Goal: Task Accomplishment & Management: Use online tool/utility

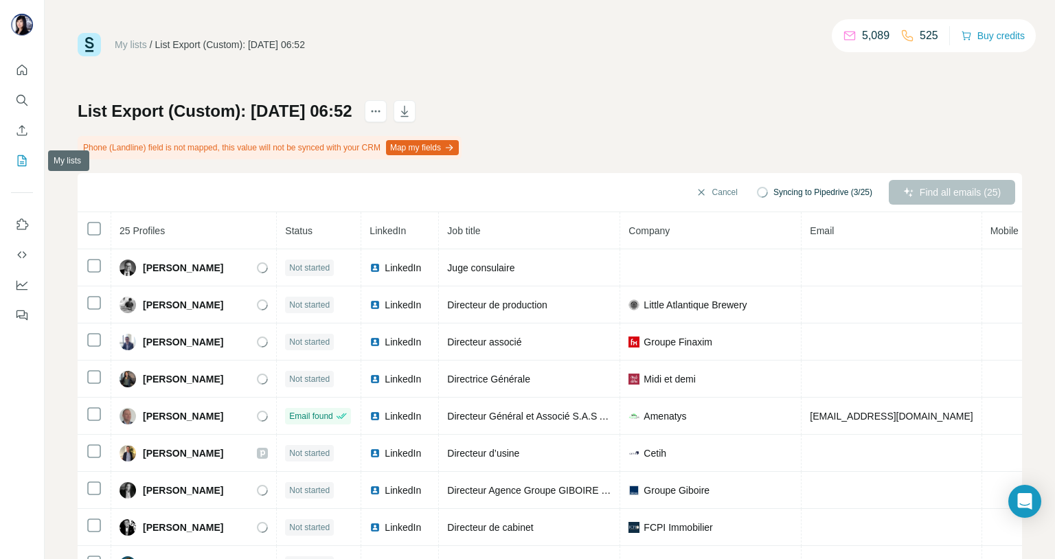
click at [23, 163] on icon "My lists" at bounding box center [23, 159] width 7 height 9
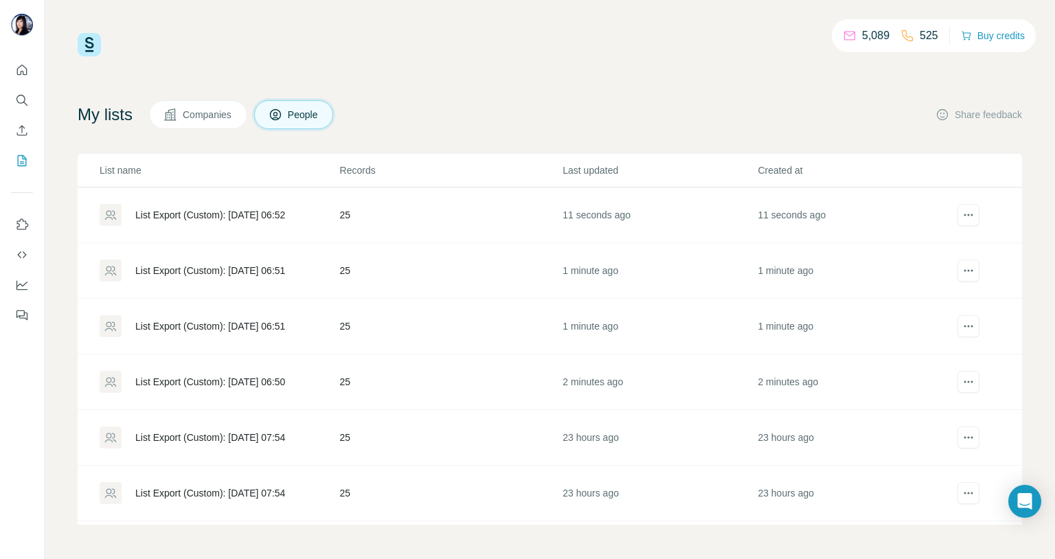
click at [270, 377] on div "List Export (Custom): [DATE] 06:50" at bounding box center [210, 382] width 150 height 14
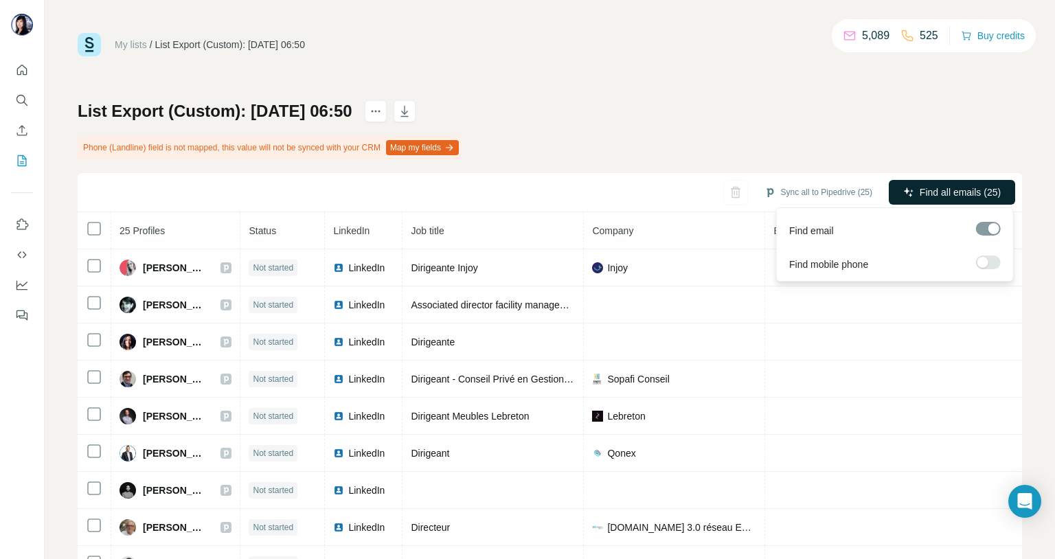
click at [938, 187] on span "Find all emails (25)" at bounding box center [959, 192] width 81 height 14
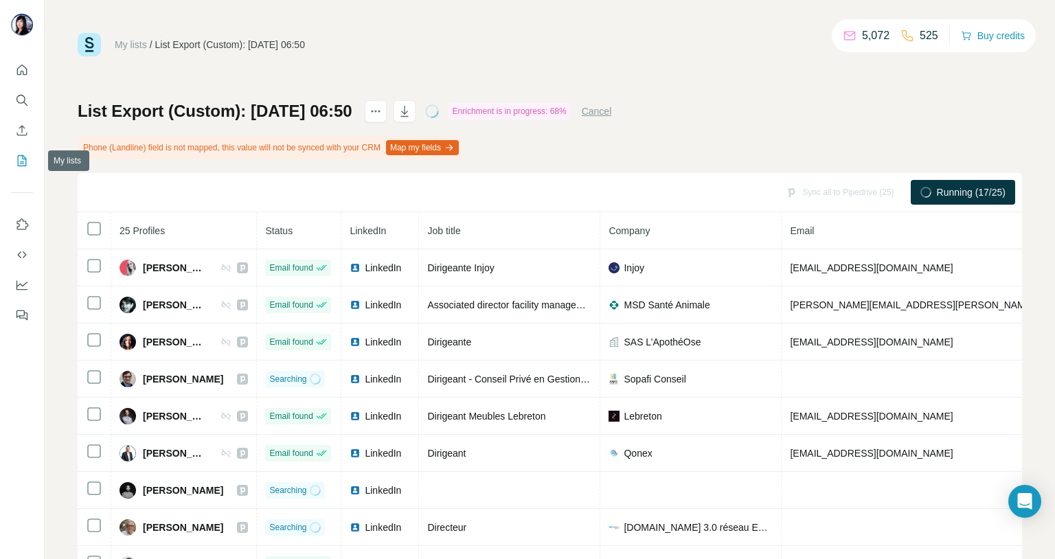
click at [20, 158] on icon "My lists" at bounding box center [22, 161] width 14 height 14
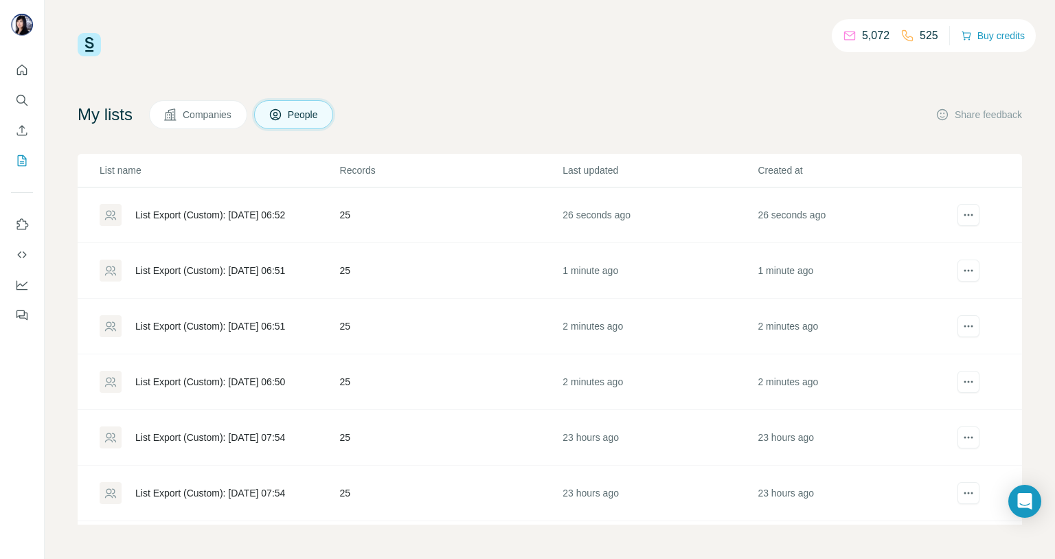
click at [260, 328] on div "List Export (Custom): [DATE] 06:51" at bounding box center [210, 326] width 150 height 14
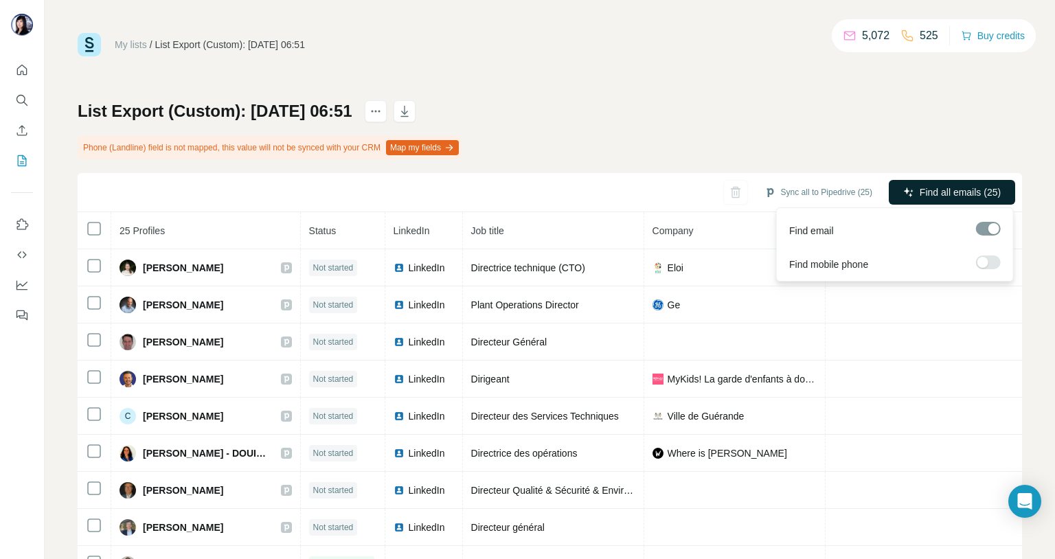
click at [941, 192] on span "Find all emails (25)" at bounding box center [959, 192] width 81 height 14
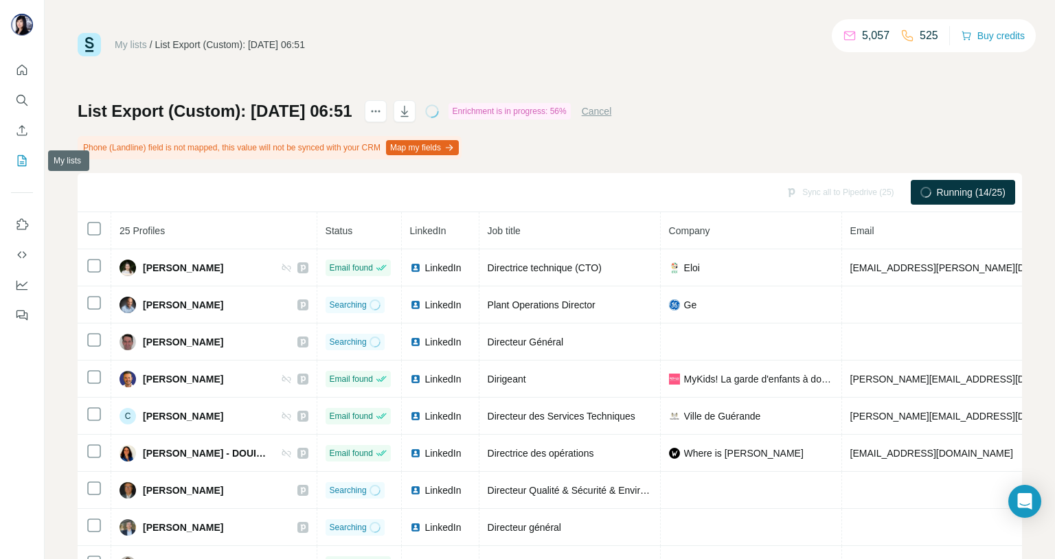
click at [22, 159] on icon "My lists" at bounding box center [22, 161] width 14 height 14
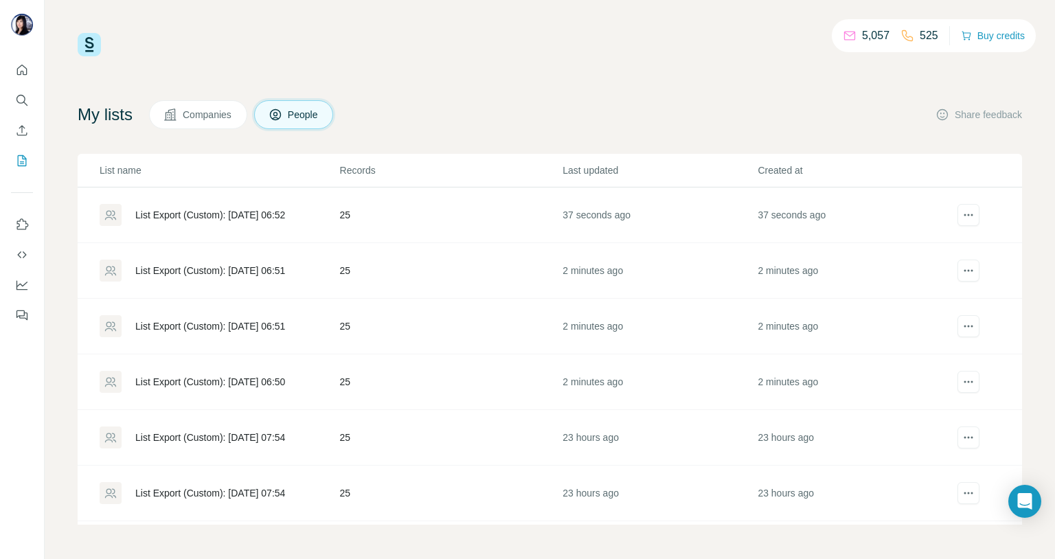
click at [256, 263] on div "List Export (Custom): [DATE] 06:51" at bounding box center [219, 271] width 239 height 22
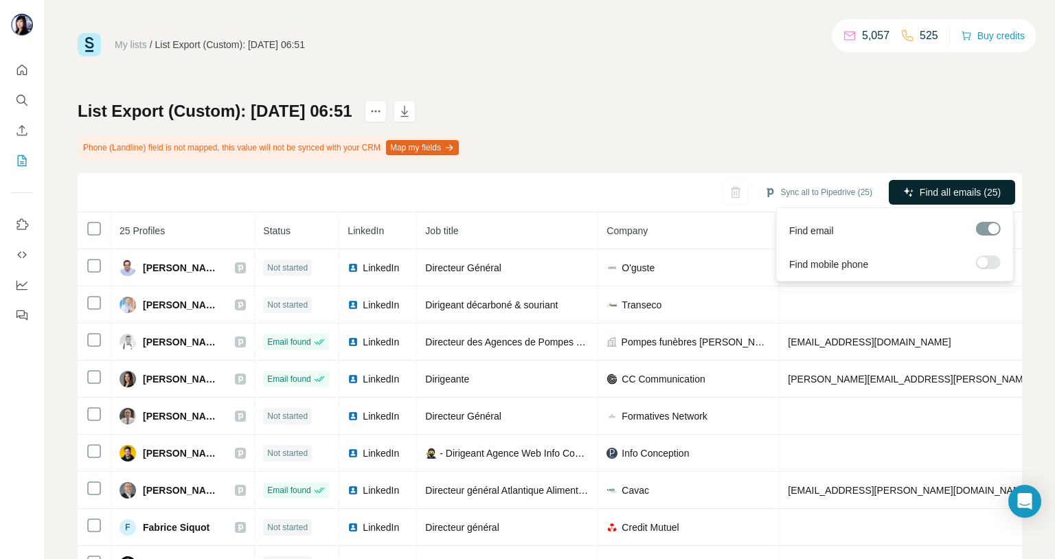
click at [956, 187] on span "Find all emails (25)" at bounding box center [959, 192] width 81 height 14
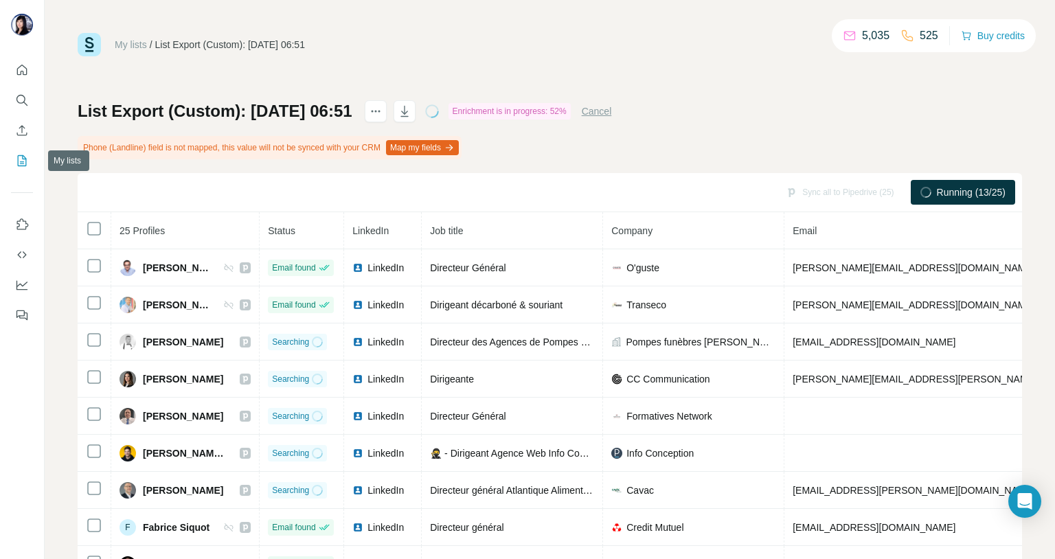
click at [22, 163] on icon "My lists" at bounding box center [22, 161] width 14 height 14
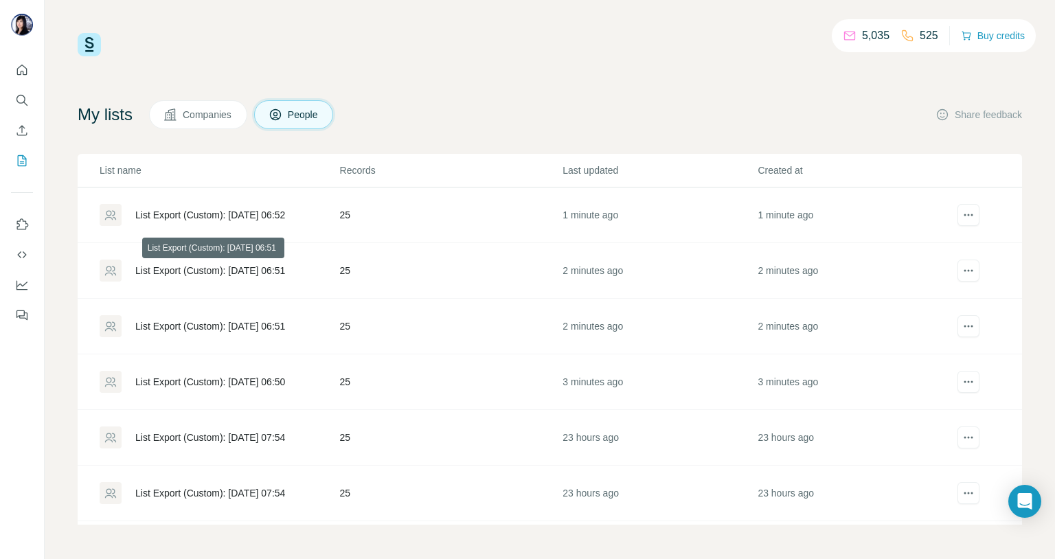
click at [259, 276] on div "List Export (Custom): [DATE] 06:51" at bounding box center [210, 271] width 150 height 14
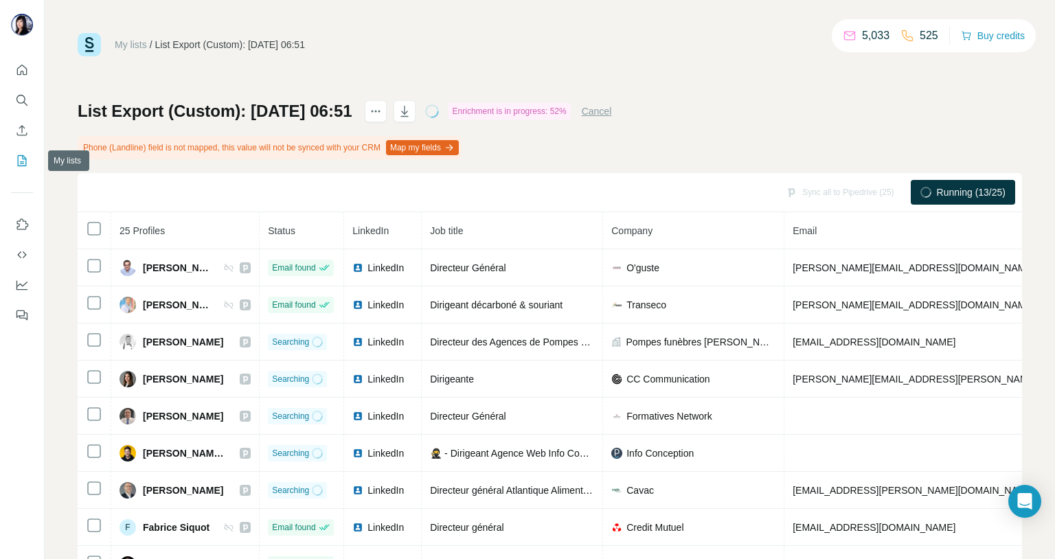
click at [19, 158] on icon "My lists" at bounding box center [22, 161] width 14 height 14
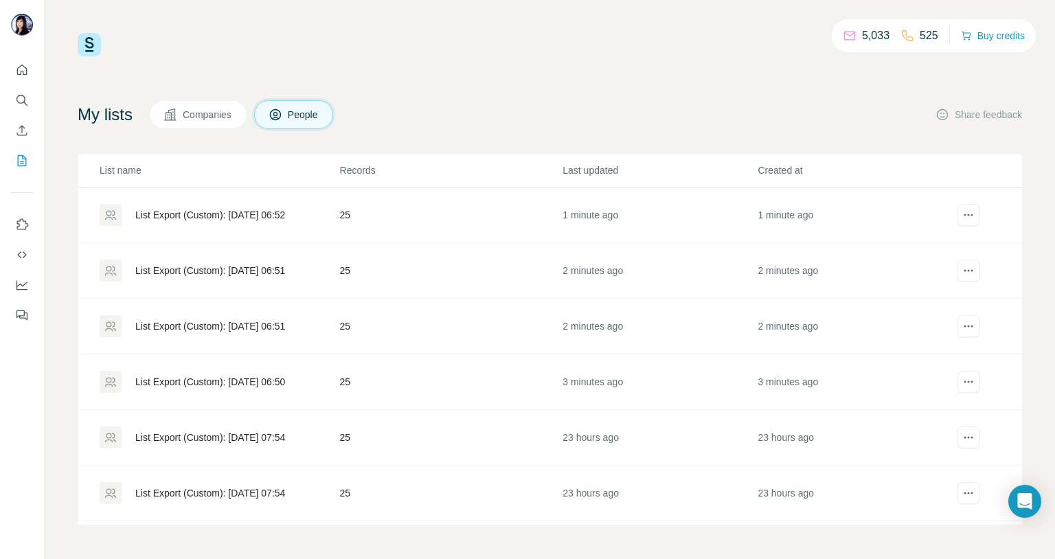
click at [267, 212] on div "List Export (Custom): [DATE] 06:52" at bounding box center [210, 215] width 150 height 14
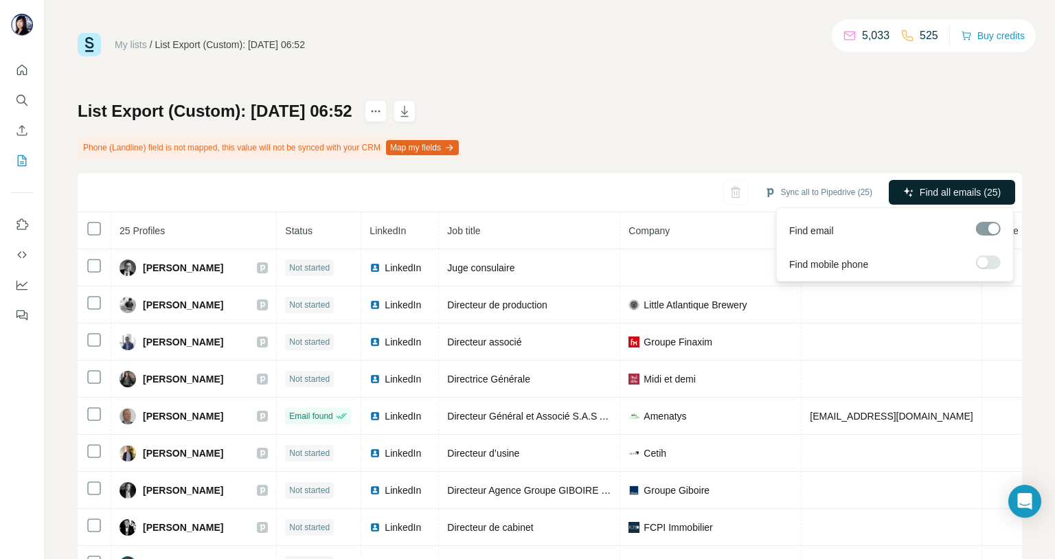
click at [979, 185] on button "Find all emails (25)" at bounding box center [951, 192] width 126 height 25
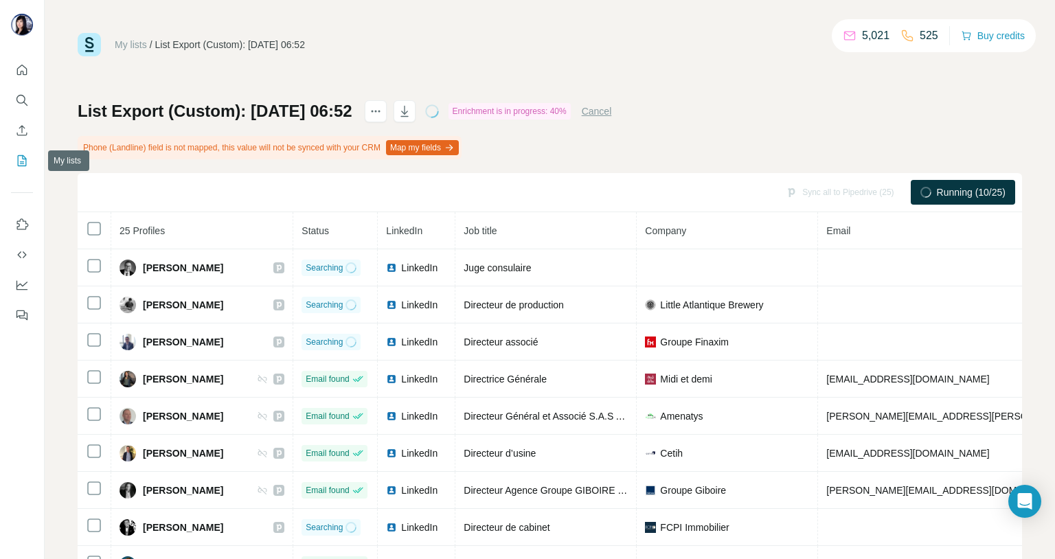
click at [21, 159] on icon "My lists" at bounding box center [22, 161] width 14 height 14
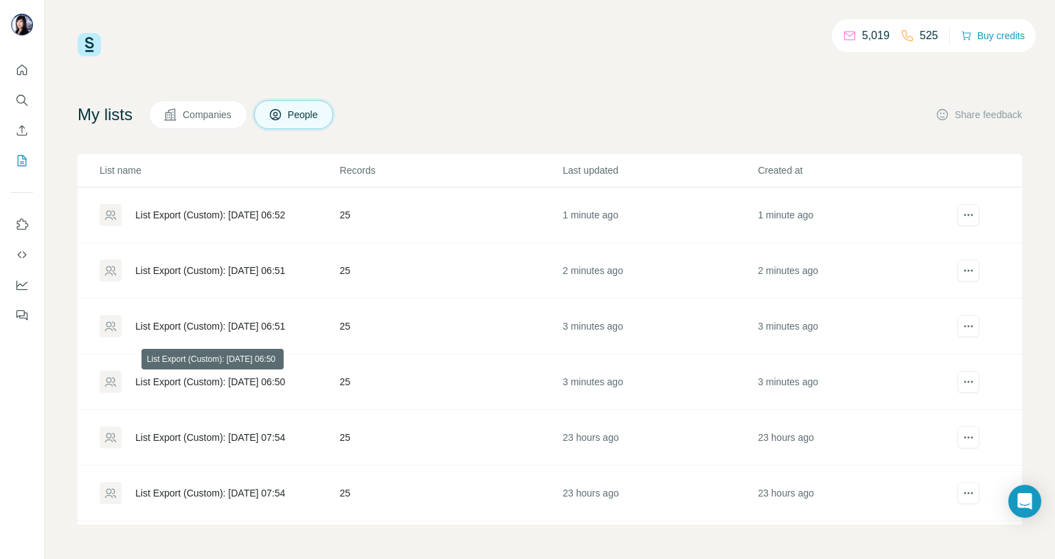
click at [255, 387] on div "List Export (Custom): [DATE] 06:50" at bounding box center [210, 382] width 150 height 14
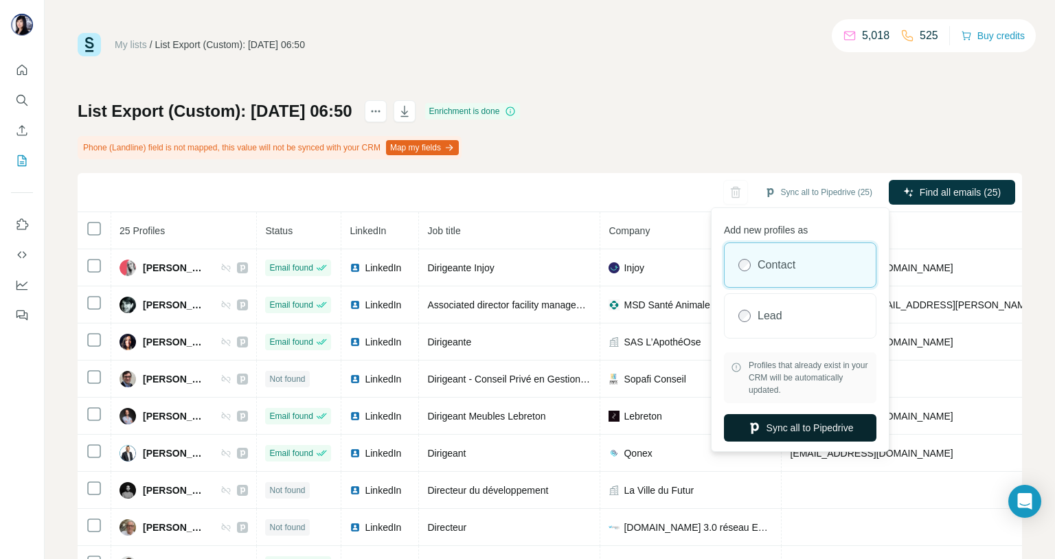
click at [780, 428] on button "Sync all to Pipedrive" at bounding box center [800, 427] width 152 height 27
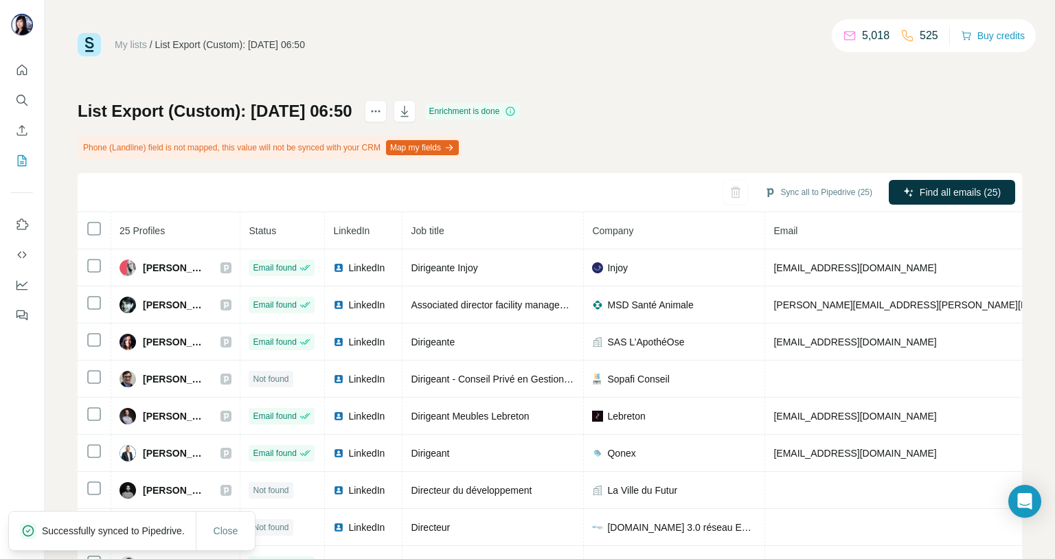
click at [736, 130] on div "List Export (Custom): [DATE] 06:50 Enrichment is done Phone (Landline) field is…" at bounding box center [550, 337] width 944 height 474
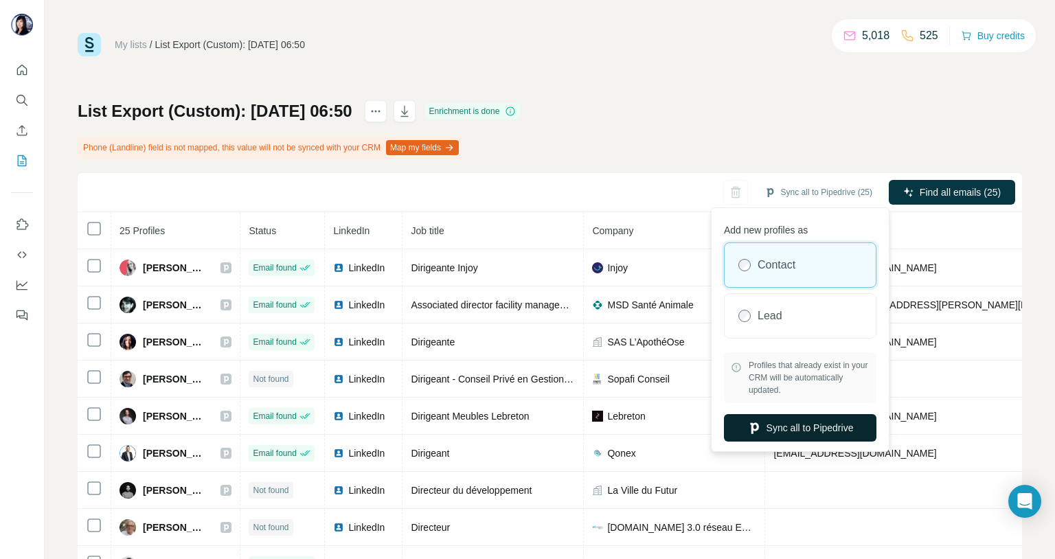
click at [782, 422] on button "Sync all to Pipedrive" at bounding box center [800, 427] width 152 height 27
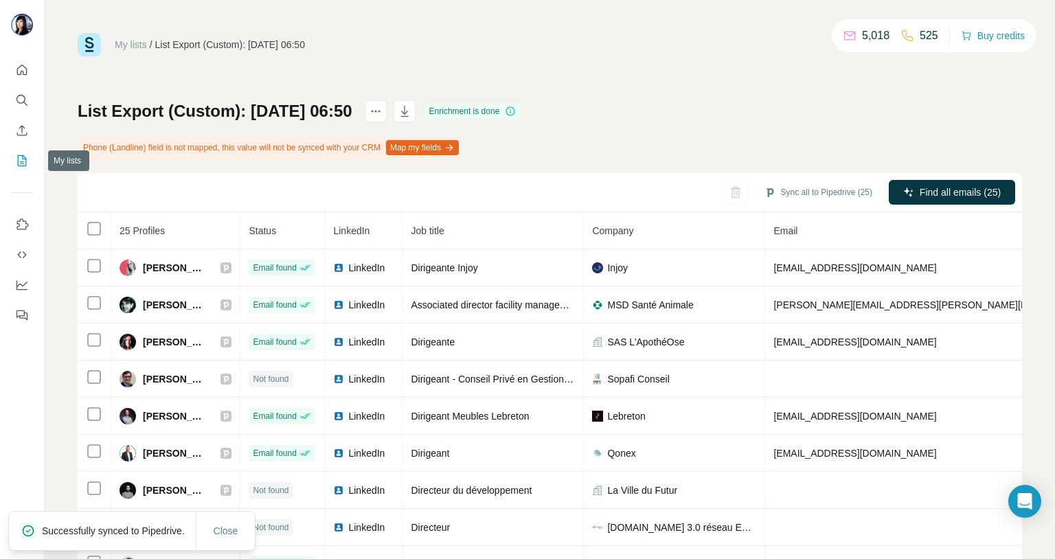
click at [19, 159] on icon "My lists" at bounding box center [22, 161] width 14 height 14
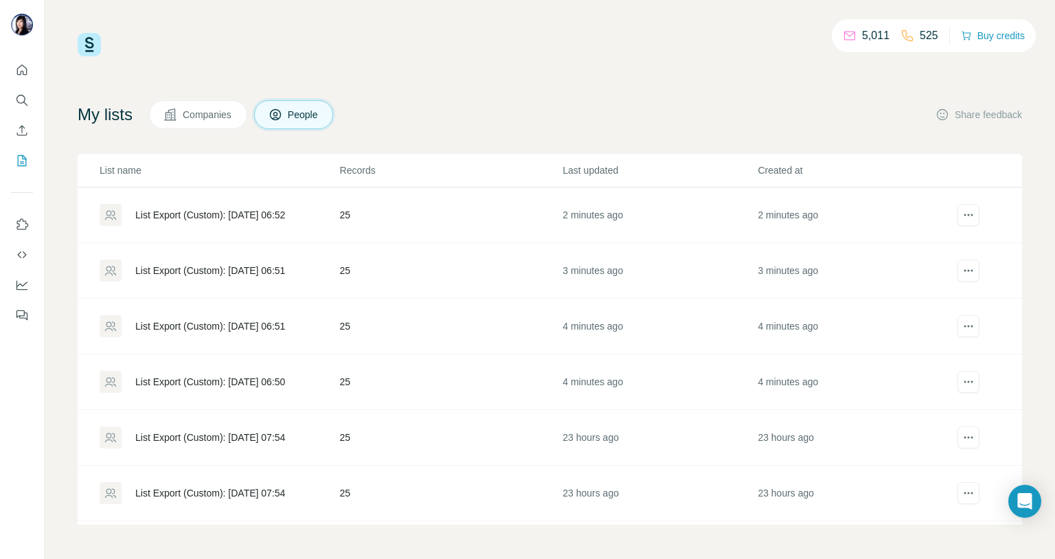
click at [239, 326] on div "List Export (Custom): [DATE] 06:51" at bounding box center [210, 326] width 150 height 14
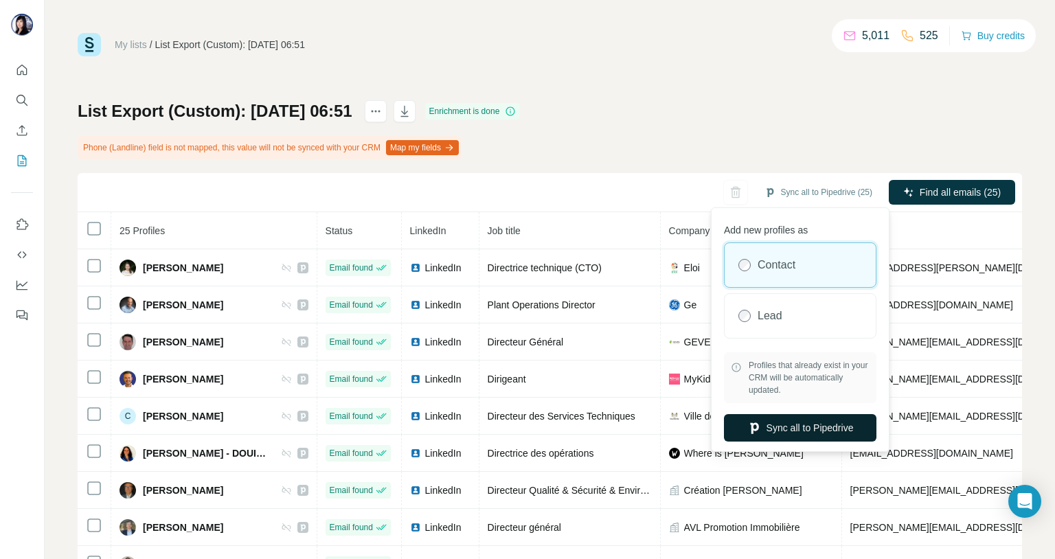
click at [779, 425] on button "Sync all to Pipedrive" at bounding box center [800, 427] width 152 height 27
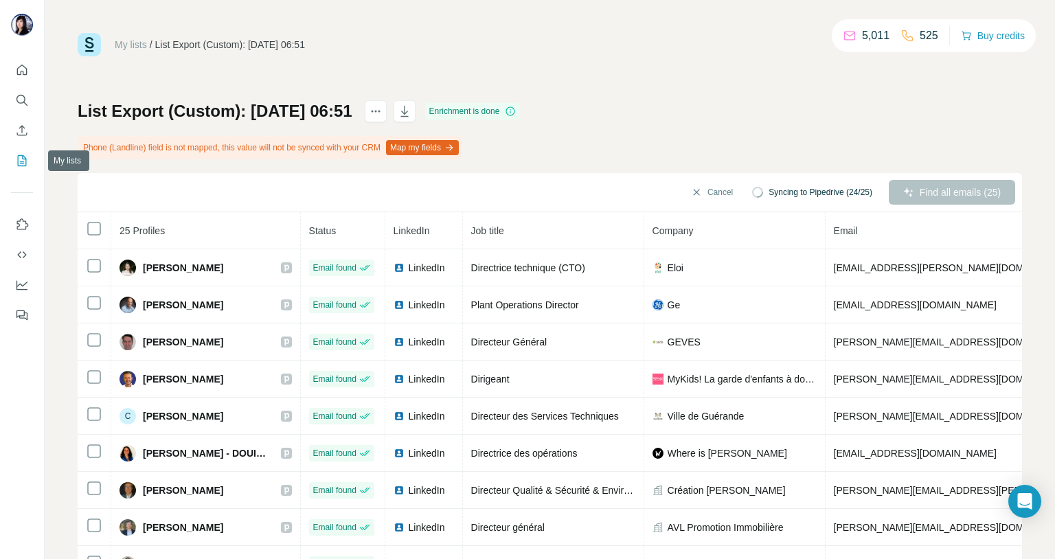
click at [12, 161] on button "My lists" at bounding box center [22, 160] width 22 height 25
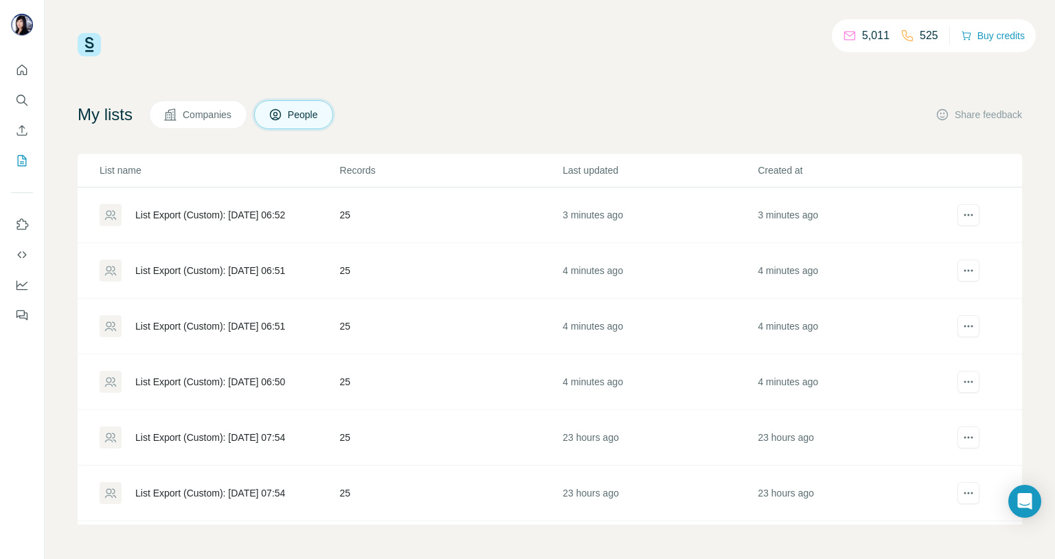
click at [260, 275] on div "List Export (Custom): [DATE] 06:51" at bounding box center [210, 271] width 150 height 14
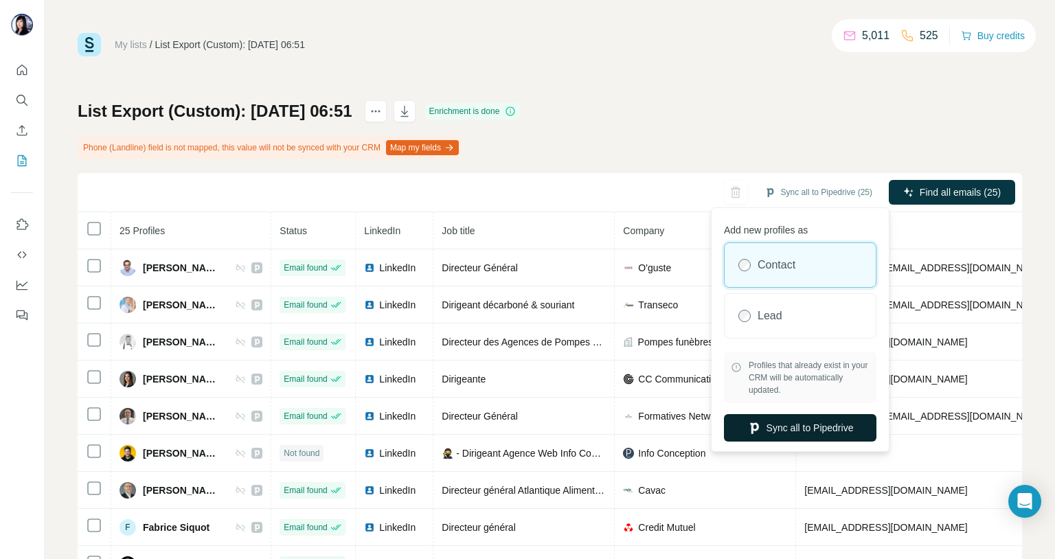
click at [775, 435] on button "Sync all to Pipedrive" at bounding box center [800, 427] width 152 height 27
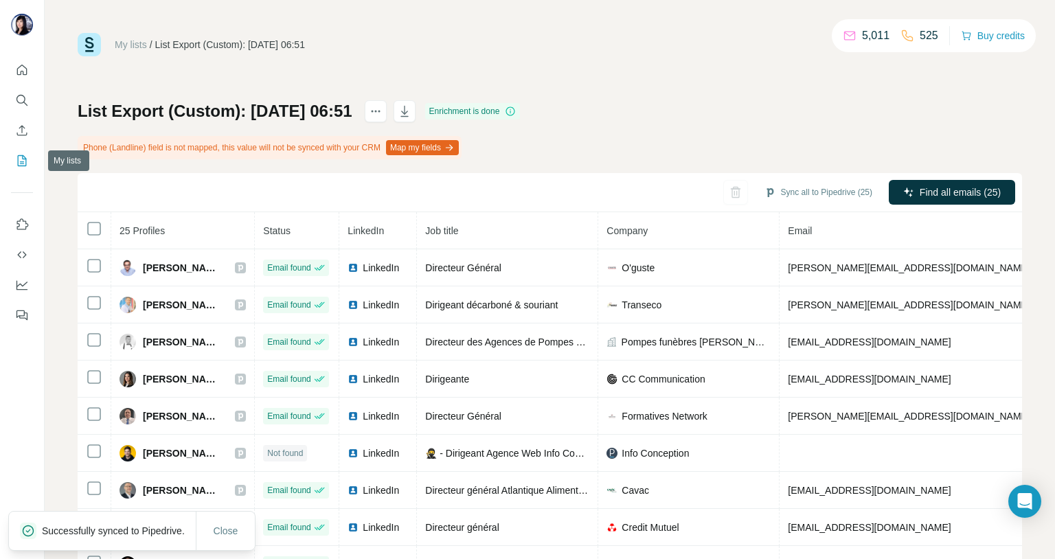
click at [23, 157] on icon "My lists" at bounding box center [23, 159] width 7 height 9
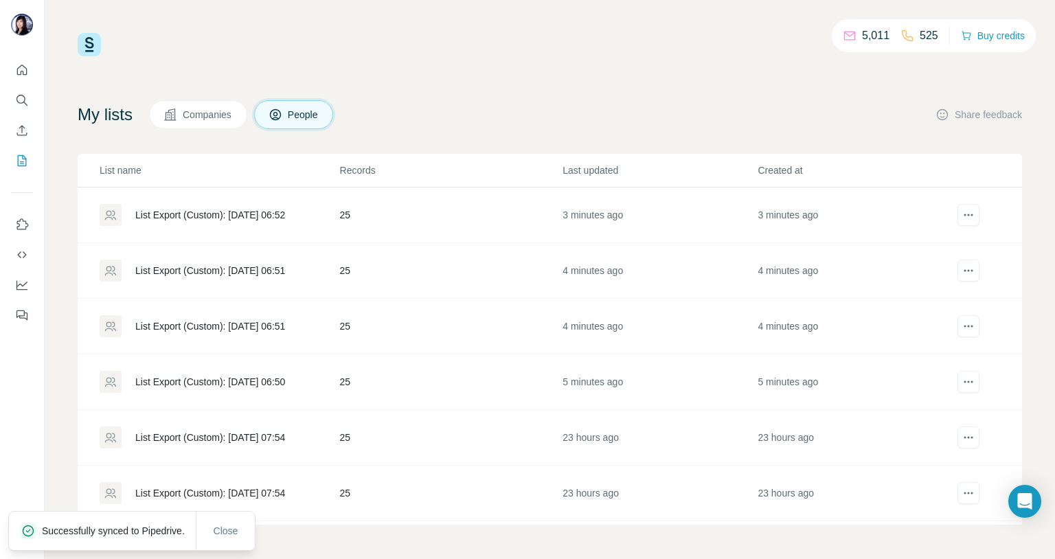
click at [238, 205] on div "List Export (Custom): [DATE] 06:52" at bounding box center [219, 215] width 239 height 22
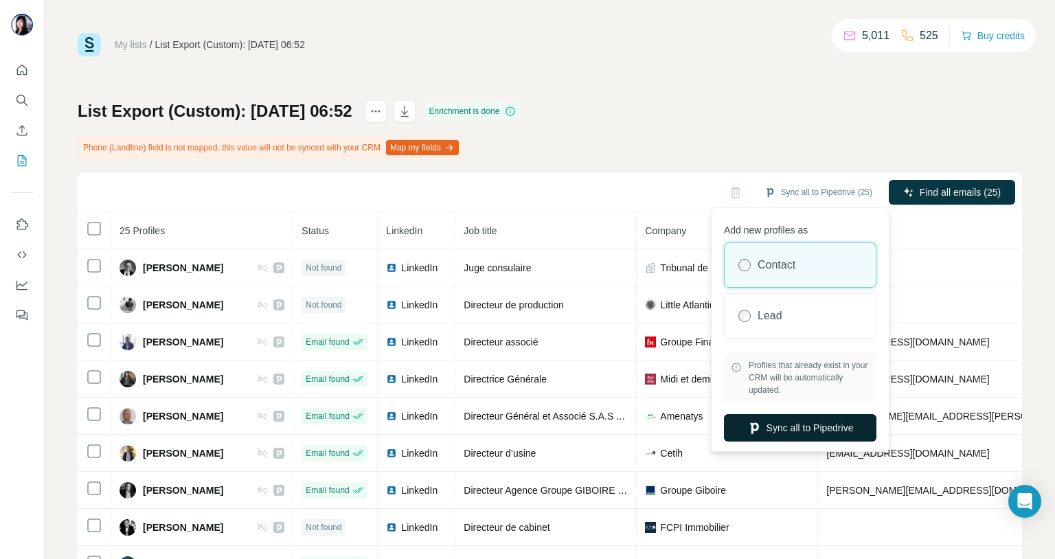
click at [770, 417] on button "Sync all to Pipedrive" at bounding box center [800, 427] width 152 height 27
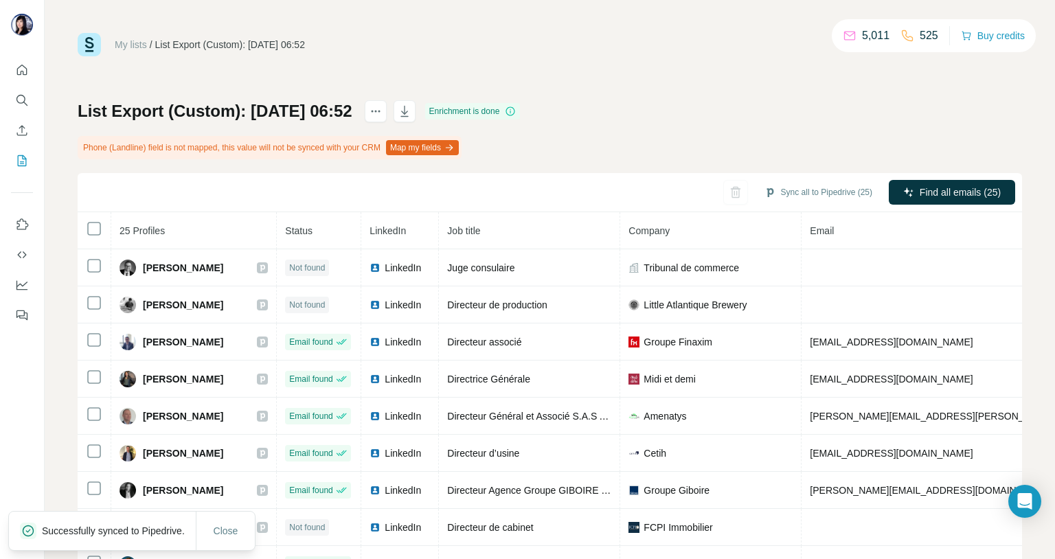
click at [716, 145] on div "List Export (Custom): [DATE] 06:52 Enrichment is done Phone (Landline) field is…" at bounding box center [550, 337] width 944 height 474
